Goal: Transaction & Acquisition: Download file/media

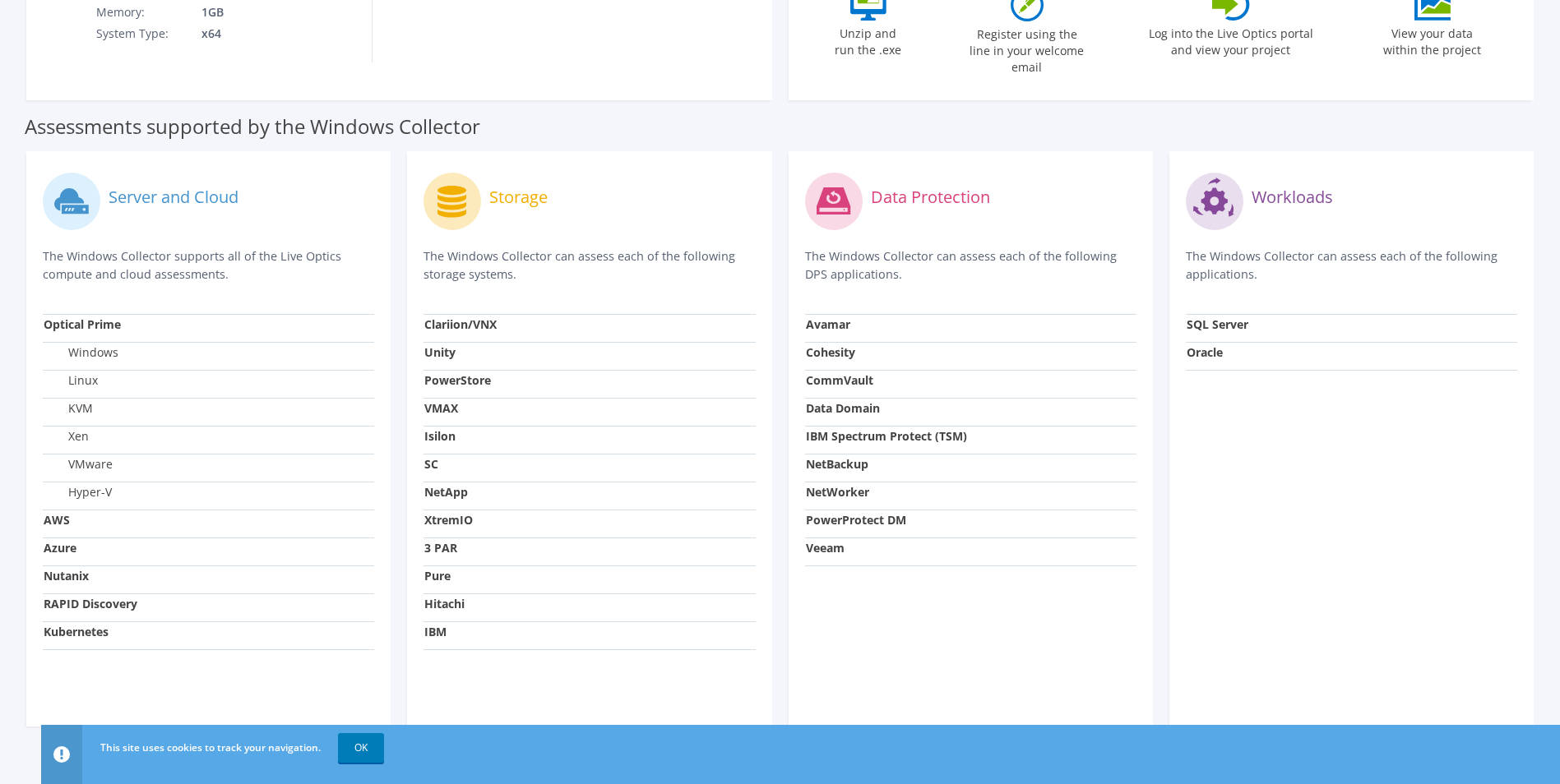
scroll to position [438, 0]
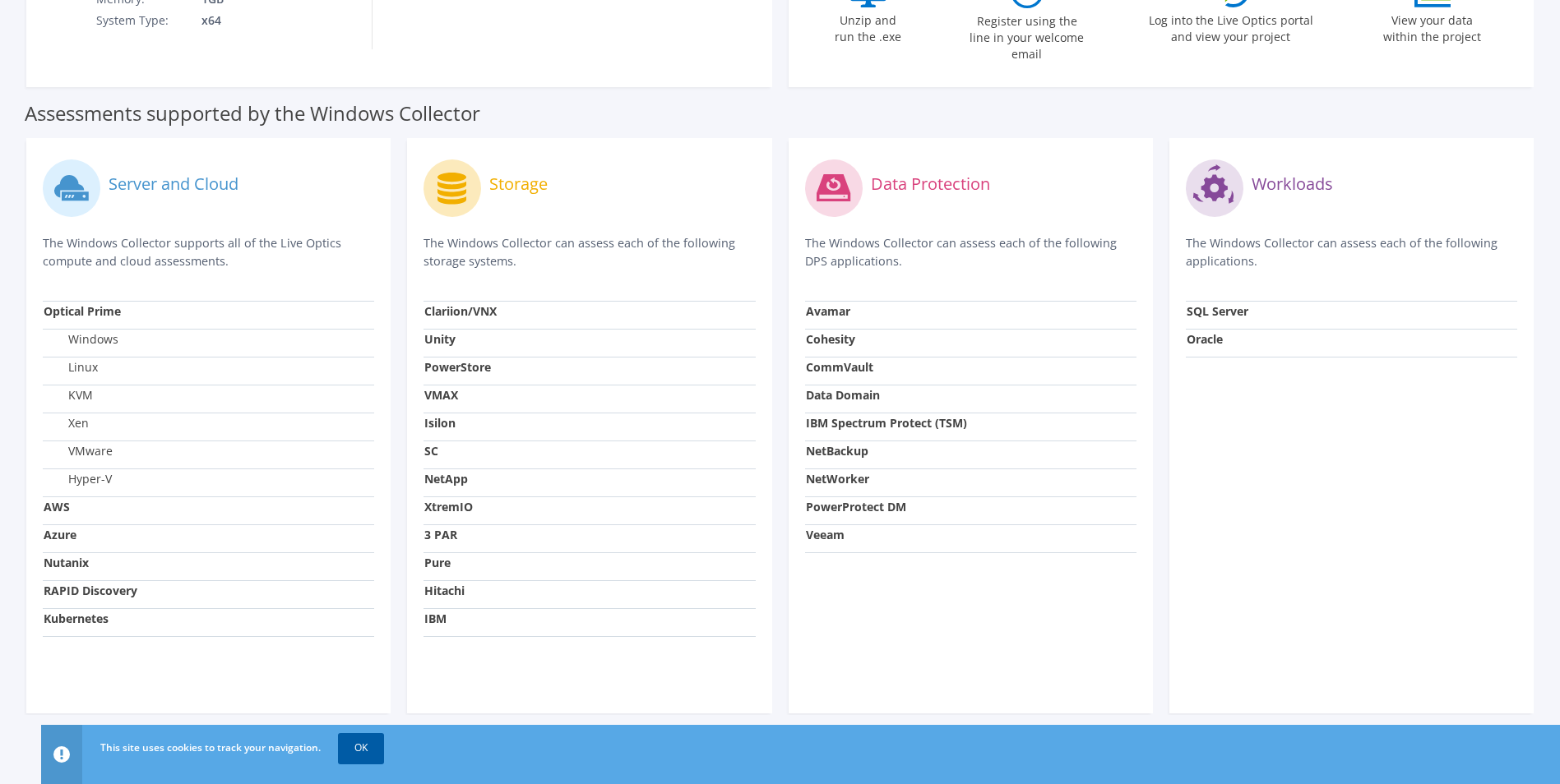
click at [360, 750] on link "OK" at bounding box center [361, 747] width 46 height 29
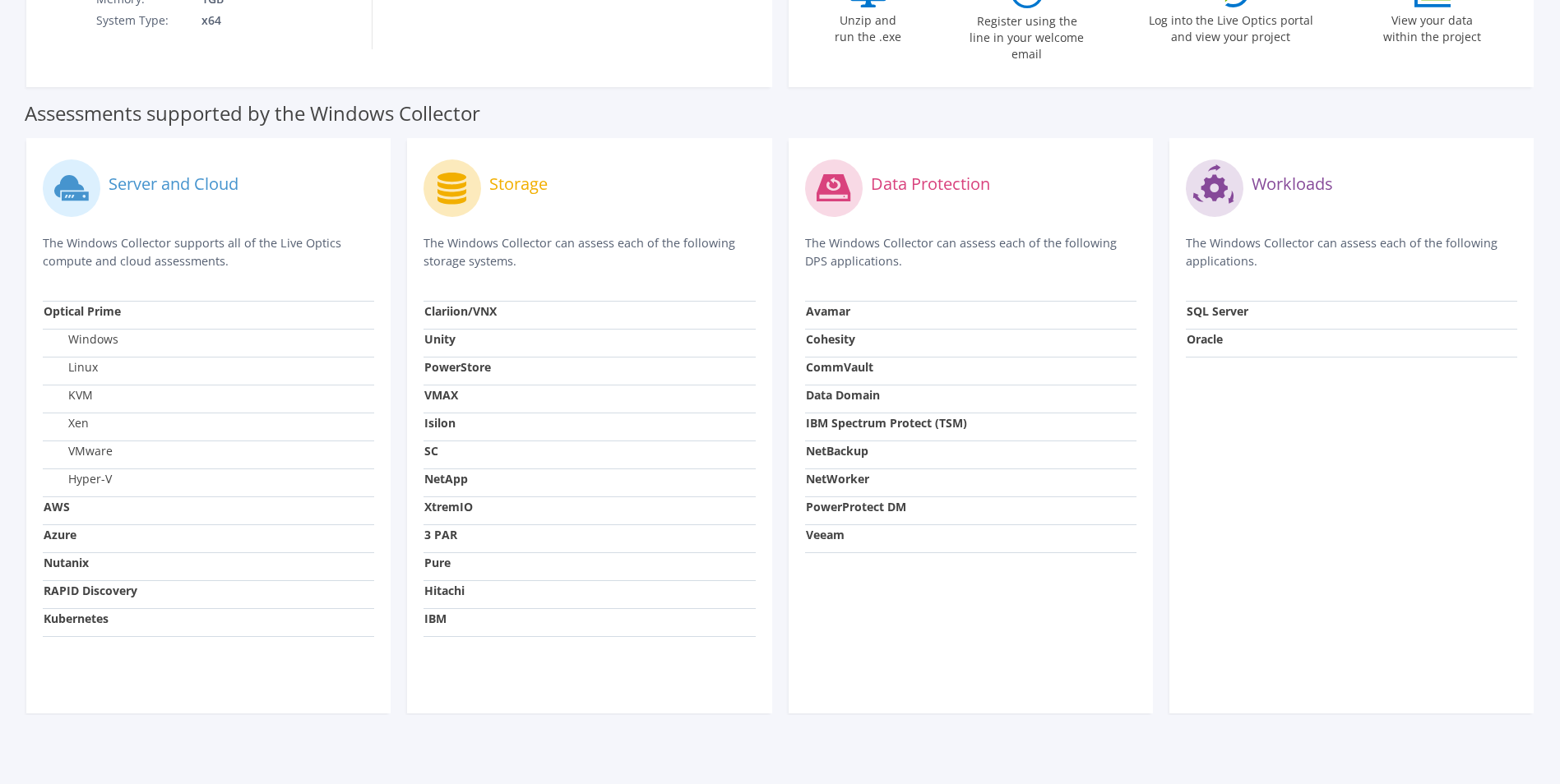
drag, startPoint x: 444, startPoint y: 224, endPoint x: 755, endPoint y: 231, distance: 311.1
click at [755, 234] on p "The Windows Collector can assess each of the following storage systems." at bounding box center [589, 252] width 331 height 36
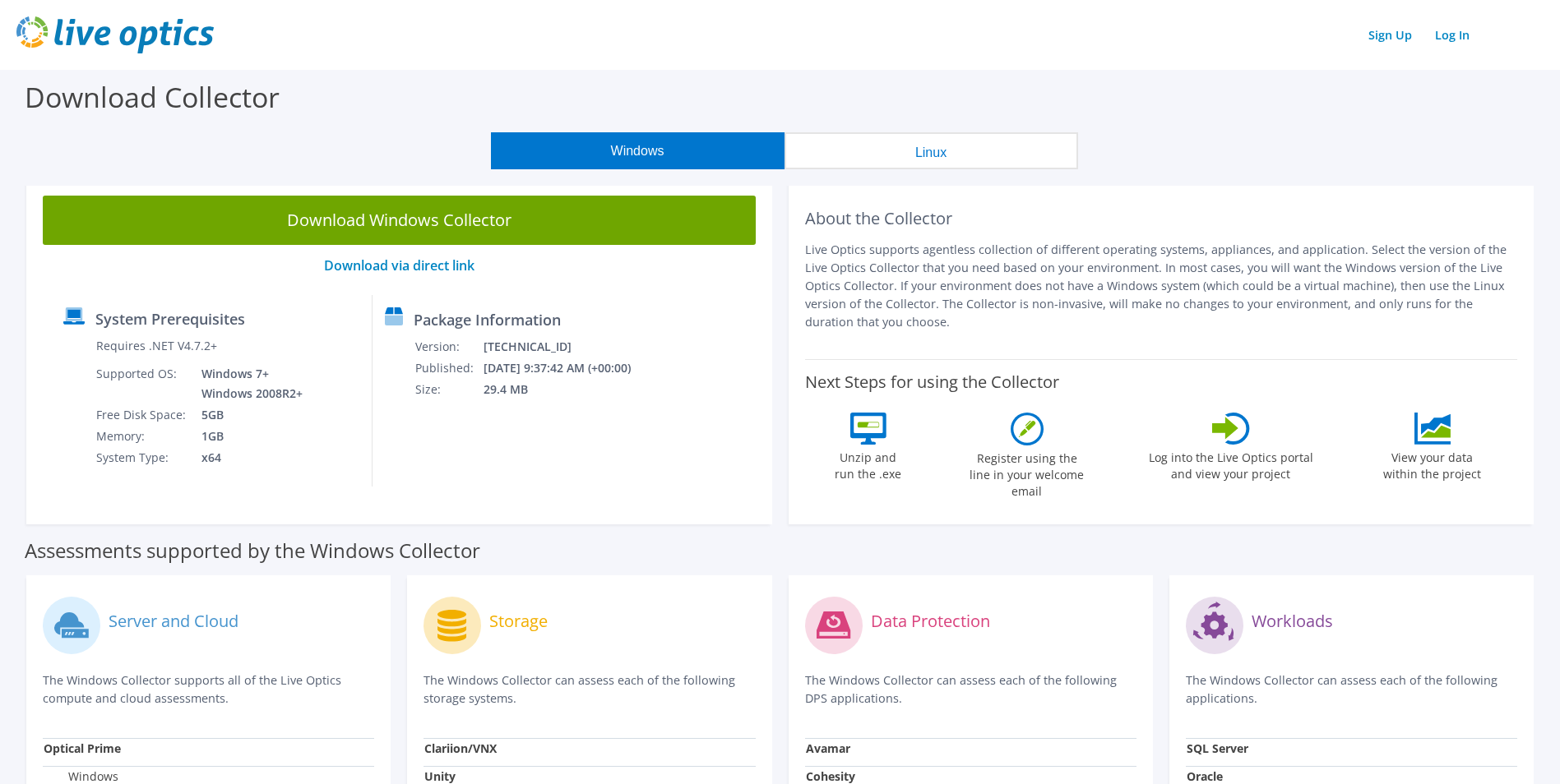
click at [949, 164] on button "Linux" at bounding box center [931, 151] width 294 height 37
